Goal: Transaction & Acquisition: Download file/media

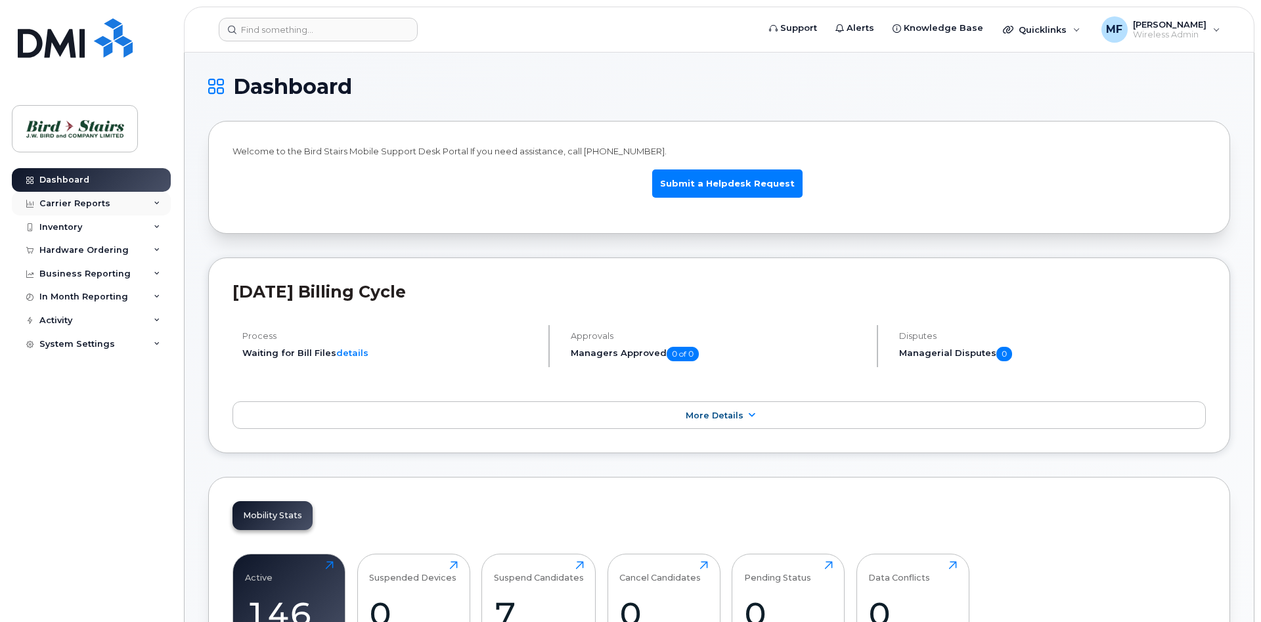
click at [84, 203] on div "Carrier Reports" at bounding box center [74, 203] width 71 height 11
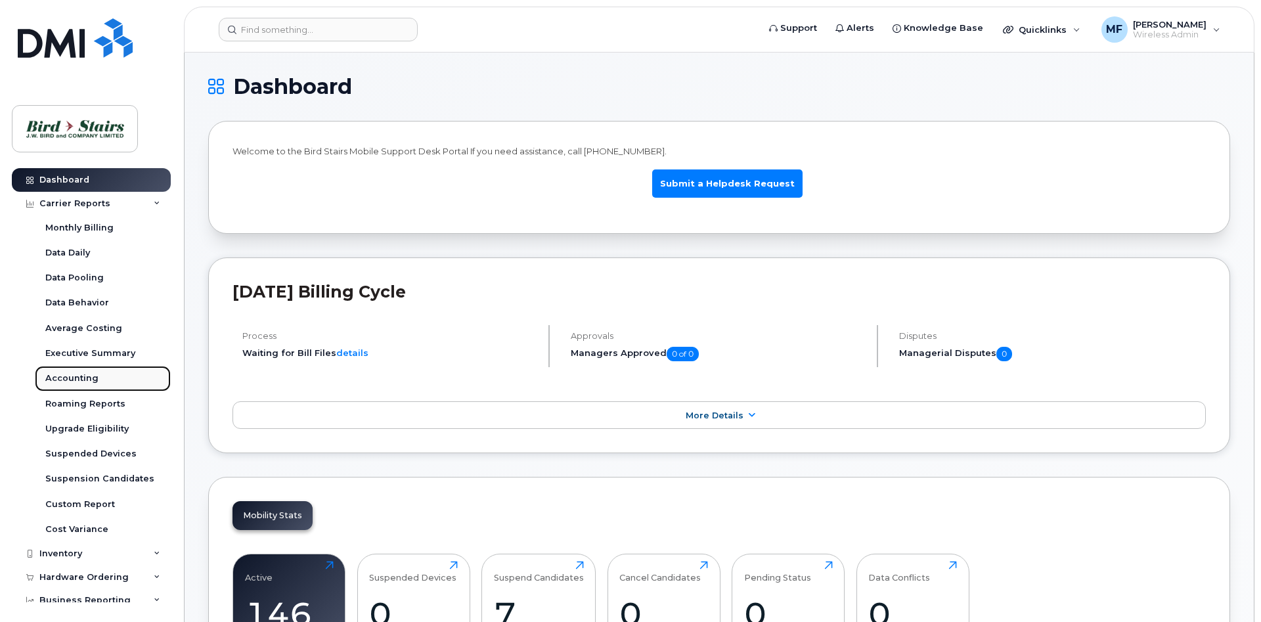
click at [81, 378] on div "Accounting" at bounding box center [71, 379] width 53 height 12
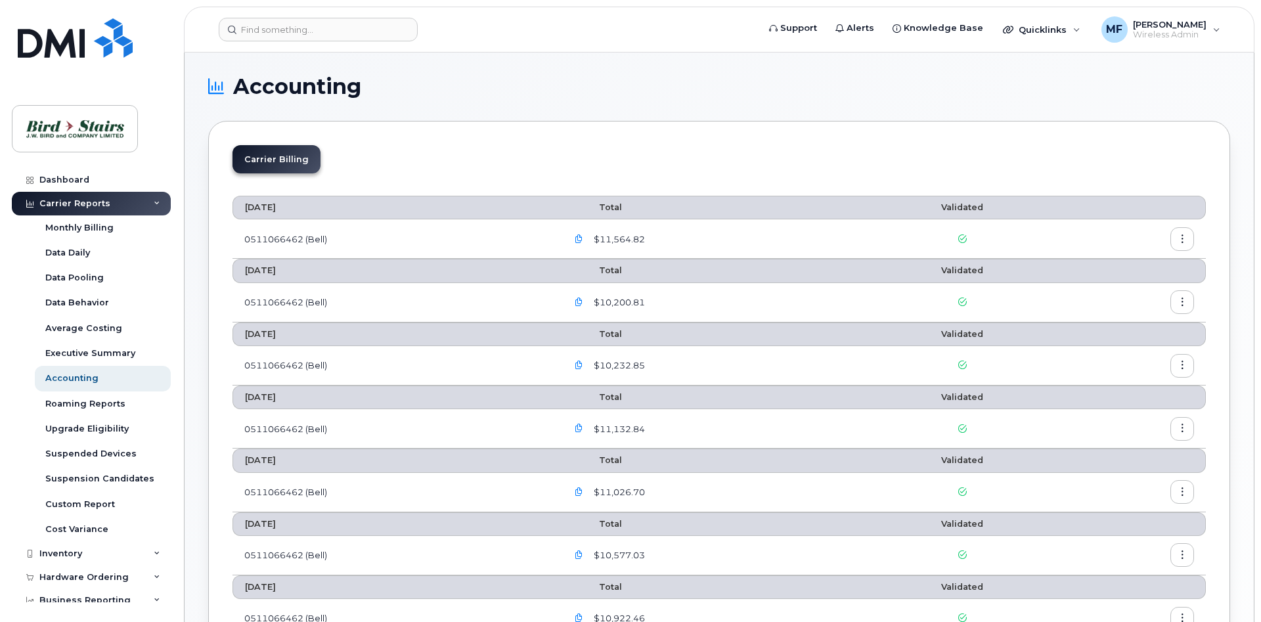
click at [583, 236] on icon "button" at bounding box center [579, 239] width 9 height 9
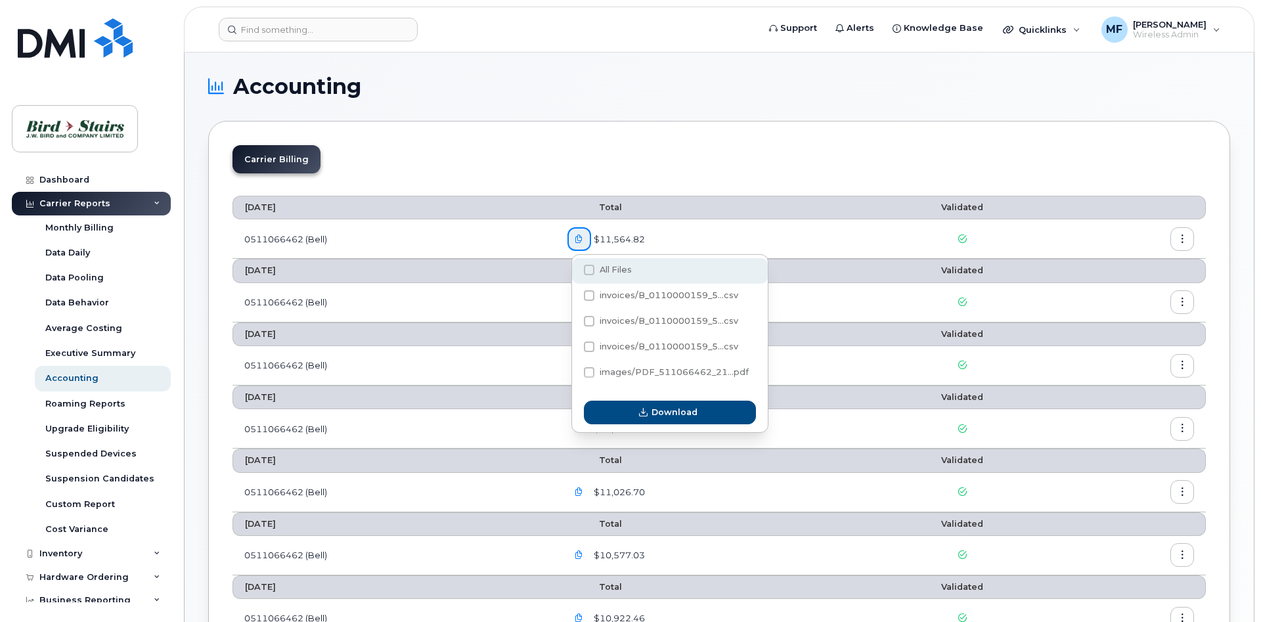
click at [588, 269] on span at bounding box center [589, 270] width 11 height 11
click at [575, 269] on input "All Files" at bounding box center [571, 270] width 7 height 7
checkbox input "true"
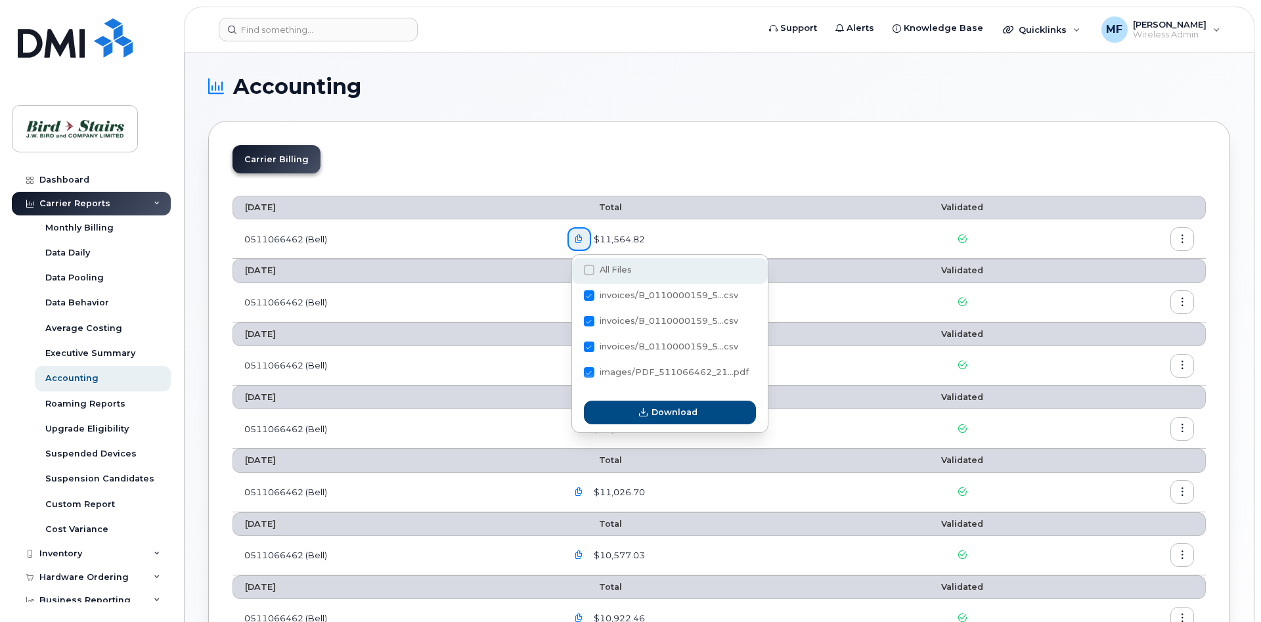
checkbox input "true"
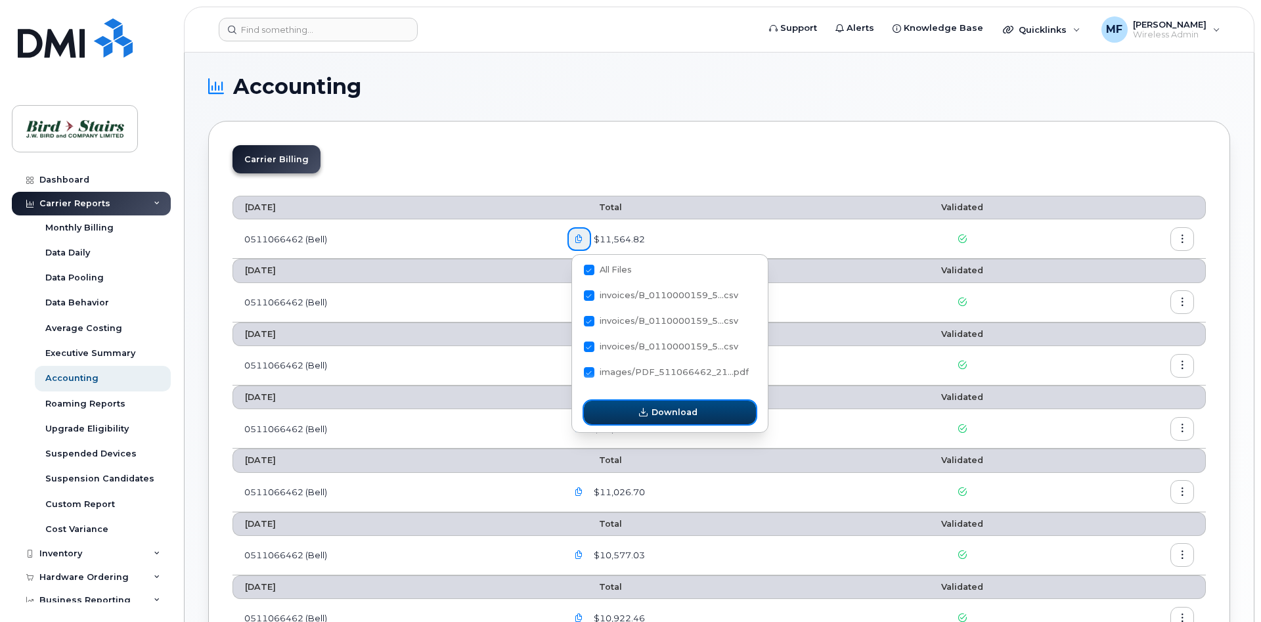
click at [632, 417] on button "Download" at bounding box center [670, 413] width 172 height 24
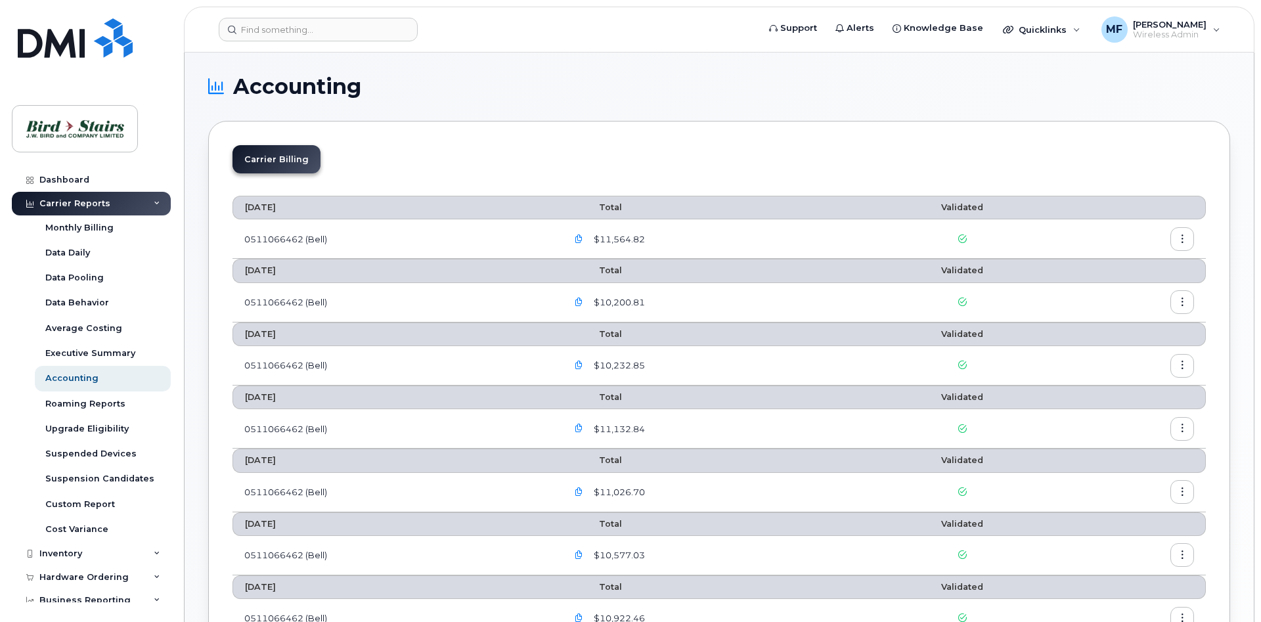
click at [582, 235] on icon "button" at bounding box center [579, 239] width 9 height 9
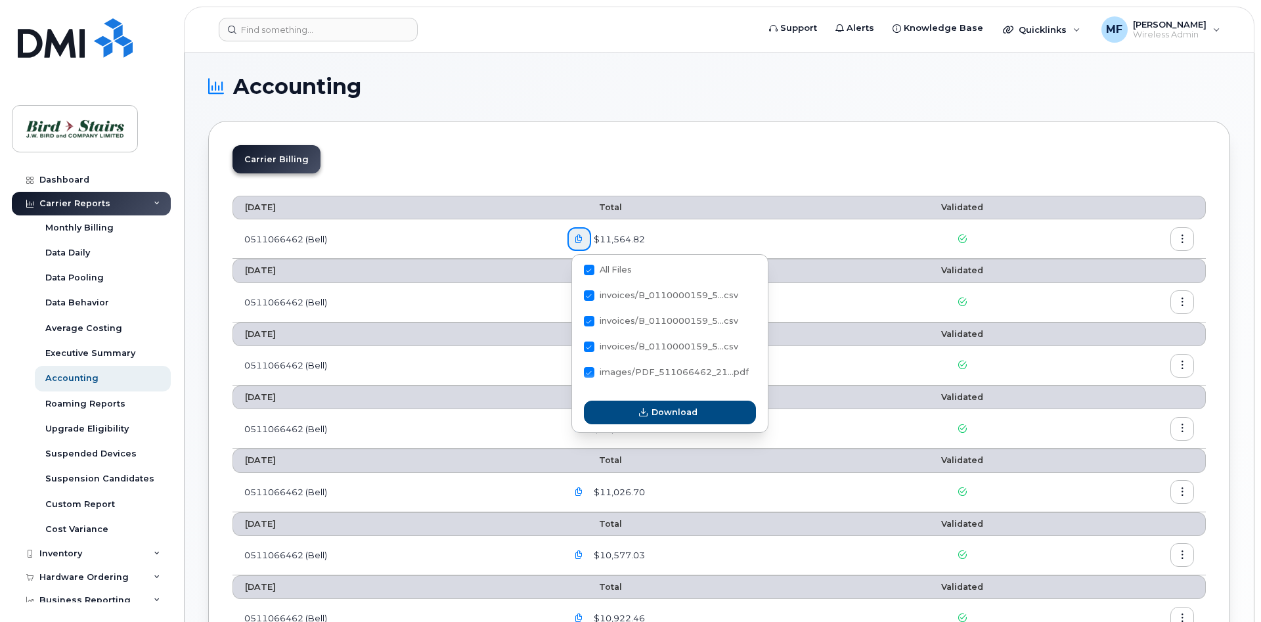
click at [1191, 238] on button "button" at bounding box center [1183, 239] width 24 height 24
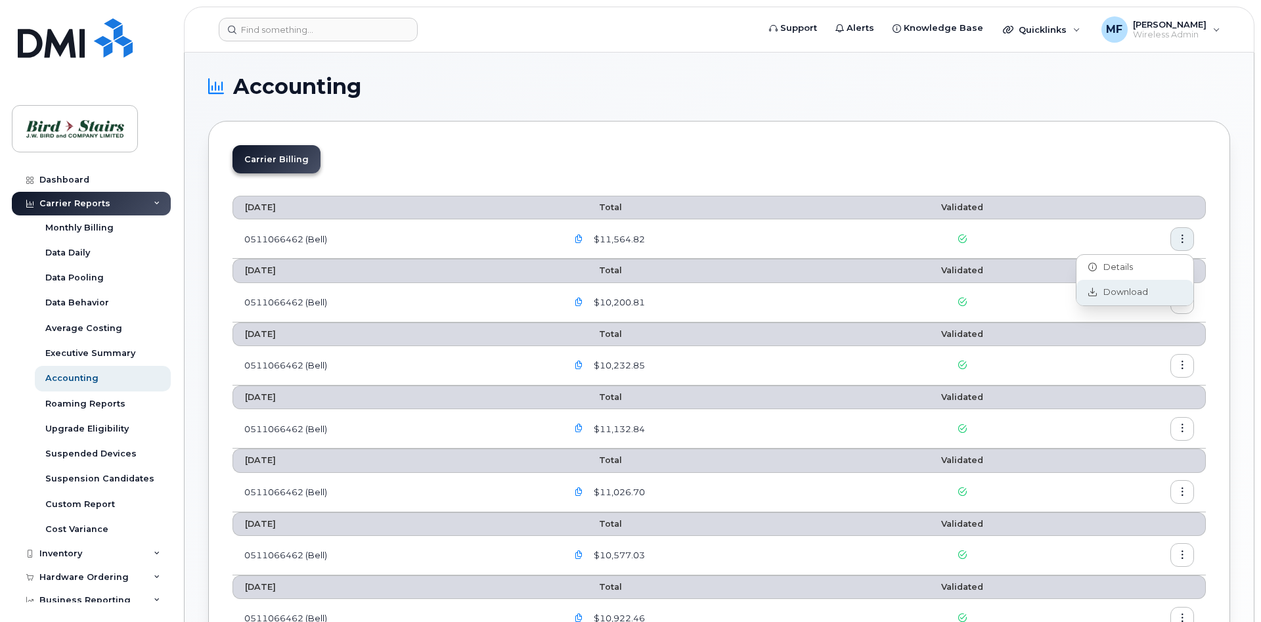
click at [1111, 291] on span "Download" at bounding box center [1122, 292] width 51 height 12
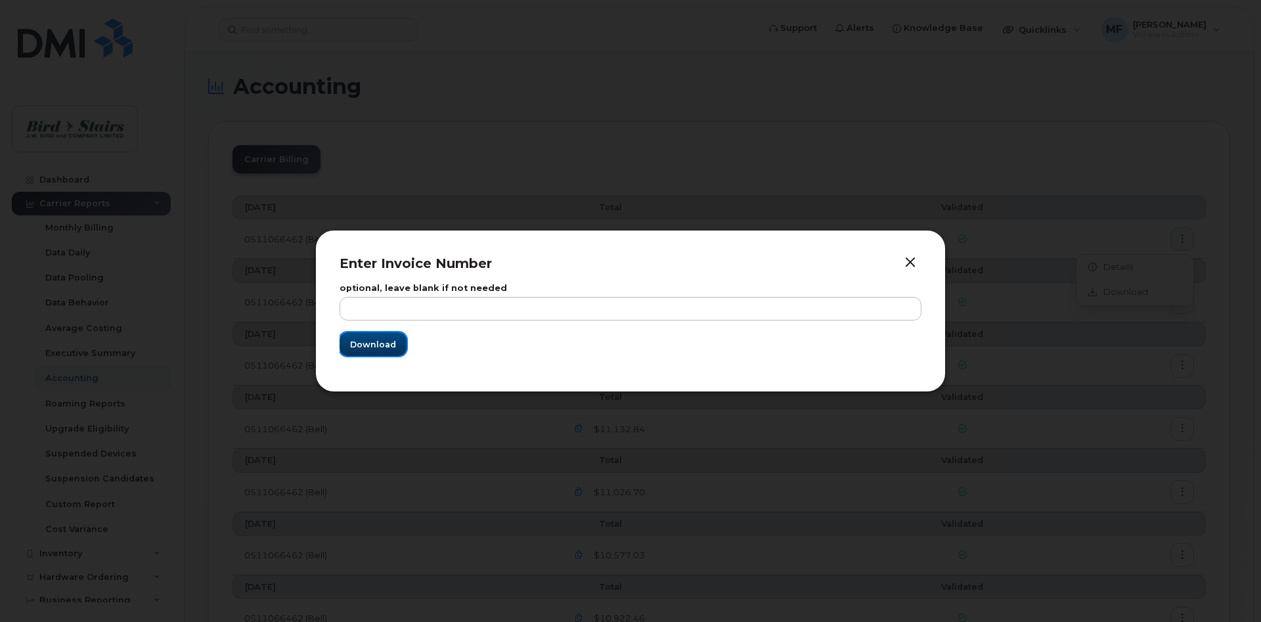
click at [371, 340] on span "Download" at bounding box center [373, 344] width 46 height 12
